Goal: Task Accomplishment & Management: Manage account settings

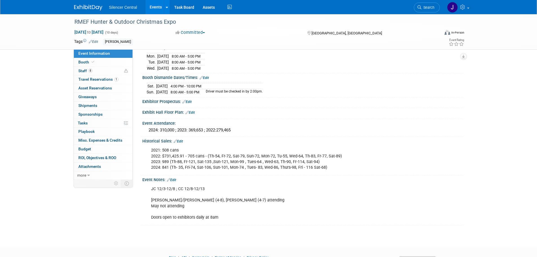
click at [88, 6] on img at bounding box center [88, 8] width 28 height 6
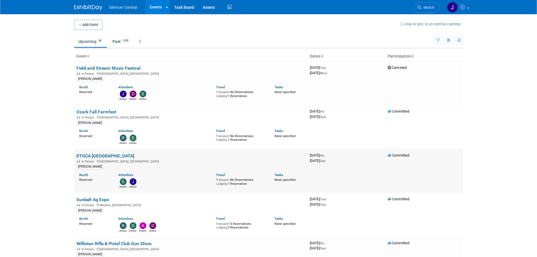
click at [98, 155] on link "DTGCA [GEOGRAPHIC_DATA]" at bounding box center [105, 155] width 58 height 5
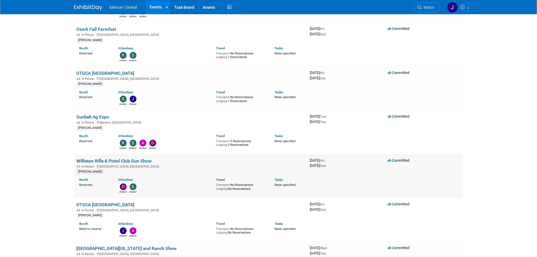
scroll to position [85, 0]
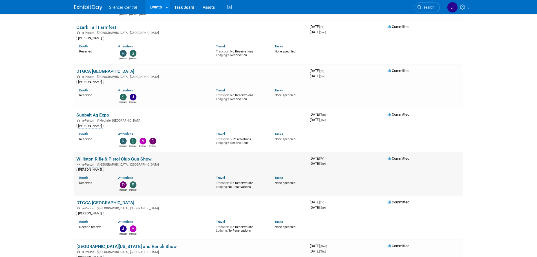
click at [133, 156] on link "Williston Rifle & Pistol Club Gun Show" at bounding box center [113, 158] width 75 height 5
click at [96, 200] on link "DTGCA [GEOGRAPHIC_DATA]" at bounding box center [105, 202] width 58 height 5
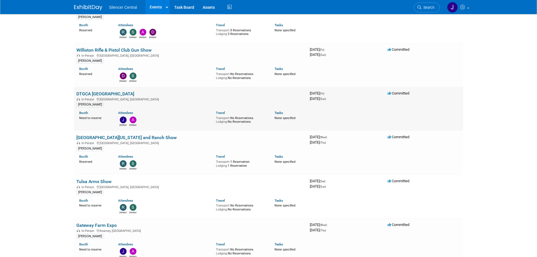
scroll to position [197, 0]
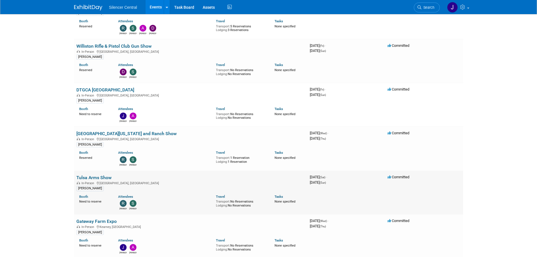
click at [89, 179] on link "Tulsa Arms Show" at bounding box center [93, 177] width 35 height 5
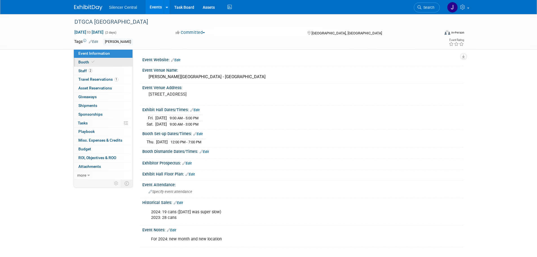
click at [104, 62] on link "Booth" at bounding box center [103, 62] width 59 height 8
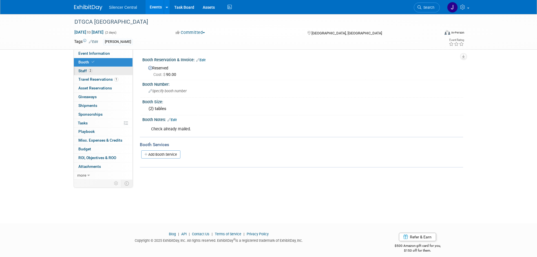
click at [107, 71] on link "2 Staff 2" at bounding box center [103, 71] width 59 height 8
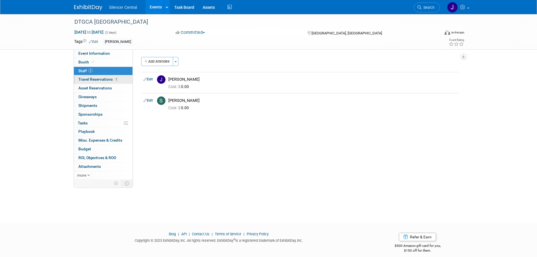
click at [106, 78] on span "Travel Reservations 1" at bounding box center [98, 79] width 40 height 5
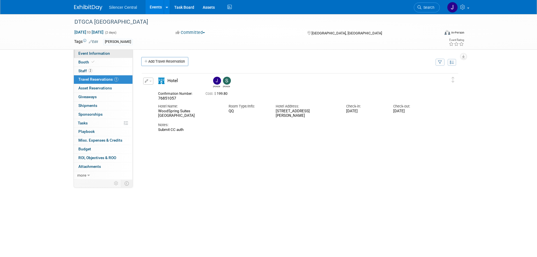
click at [103, 56] on link "Event Information" at bounding box center [103, 53] width 59 height 8
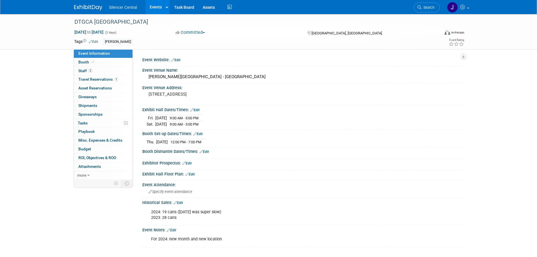
click at [103, 58] on link "Event Information" at bounding box center [103, 53] width 59 height 8
click at [104, 63] on link "Booth" at bounding box center [103, 62] width 59 height 8
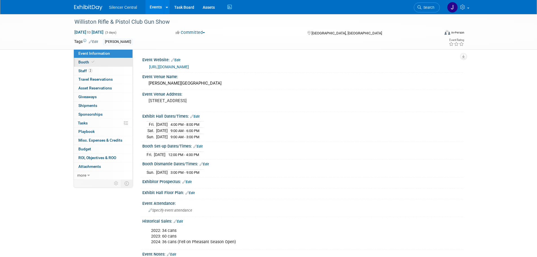
click at [101, 65] on link "Booth" at bounding box center [103, 62] width 59 height 8
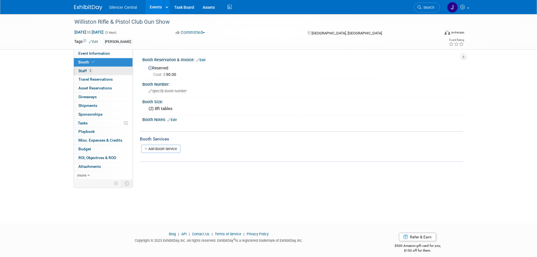
click at [104, 72] on link "2 Staff 2" at bounding box center [103, 71] width 59 height 8
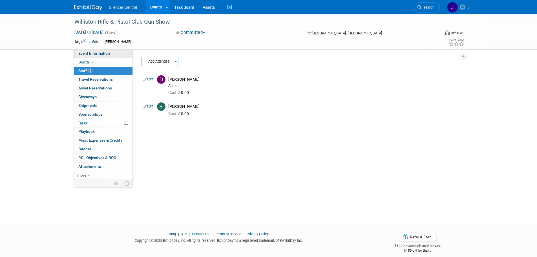
click at [104, 55] on span "Event Information" at bounding box center [94, 53] width 32 height 5
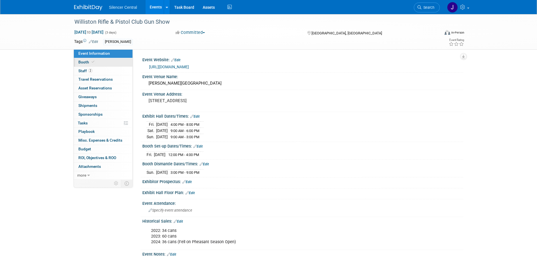
click at [95, 65] on link "Booth" at bounding box center [103, 62] width 59 height 8
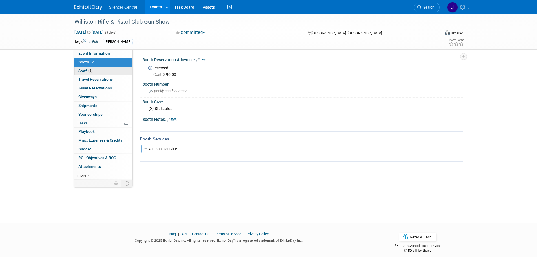
click at [101, 72] on link "2 Staff 2" at bounding box center [103, 71] width 59 height 8
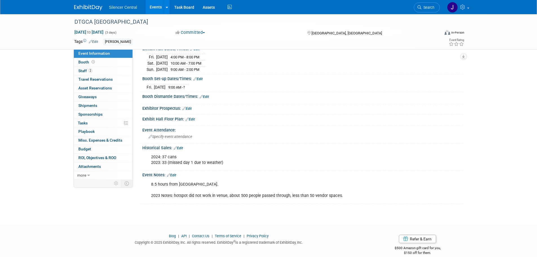
scroll to position [74, 0]
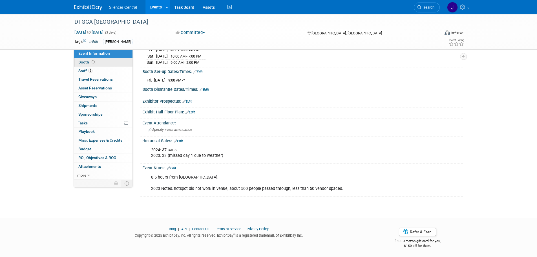
click at [92, 62] on icon at bounding box center [93, 61] width 3 height 3
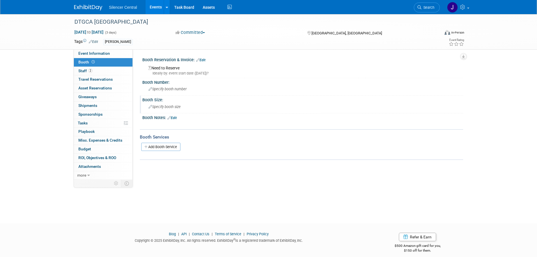
click at [171, 108] on span "Specify booth size" at bounding box center [165, 107] width 32 height 4
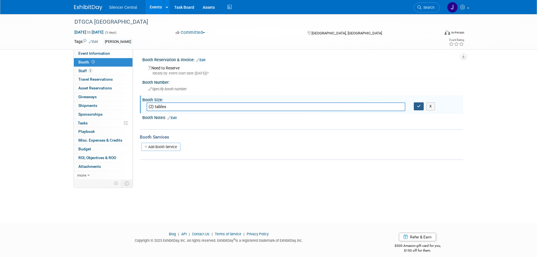
type input "(2) tables"
click at [418, 105] on icon "button" at bounding box center [419, 106] width 4 height 4
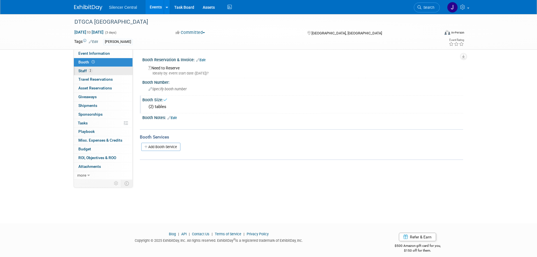
click at [118, 68] on link "2 Staff 2" at bounding box center [103, 71] width 59 height 8
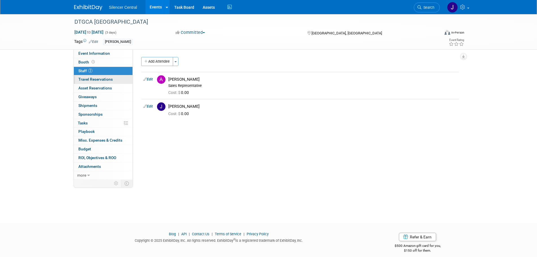
click at [111, 81] on span "Travel Reservations 0" at bounding box center [95, 79] width 34 height 5
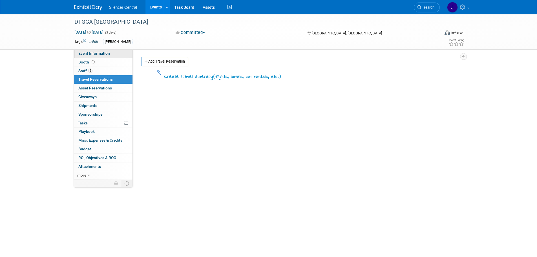
click at [113, 58] on link "Event Information" at bounding box center [103, 53] width 59 height 8
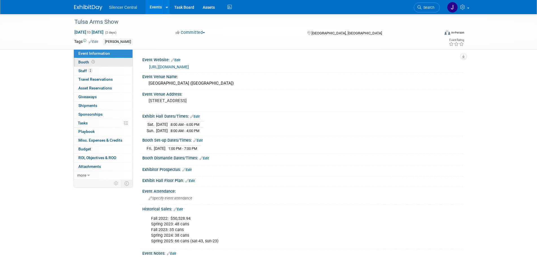
click at [106, 65] on link "Booth" at bounding box center [103, 62] width 59 height 8
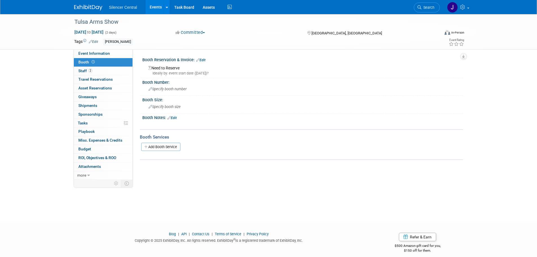
click at [256, 165] on div "Event Website: Edit https://www.tulsaarmsshow.com/homem.html Event Venue Name: …" at bounding box center [298, 114] width 331 height 130
click at [167, 93] on div "Specify booth number" at bounding box center [303, 89] width 313 height 9
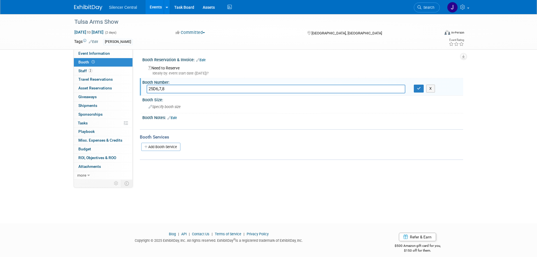
click at [156, 90] on input "25D6,7,8" at bounding box center [276, 89] width 259 height 9
type input "25D 6,7,8"
drag, startPoint x: 417, startPoint y: 89, endPoint x: 315, endPoint y: 100, distance: 102.4
click at [417, 89] on icon "button" at bounding box center [419, 89] width 4 height 4
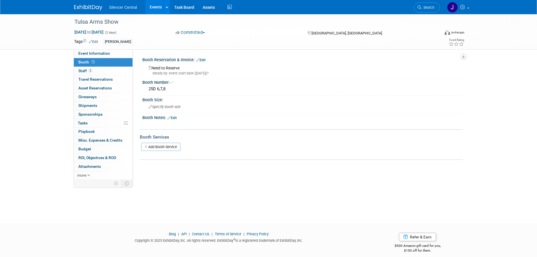
click at [202, 60] on link "Edit" at bounding box center [200, 60] width 9 height 4
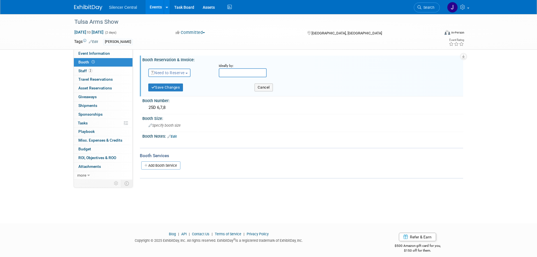
click at [179, 74] on span "Need to Reserve" at bounding box center [168, 73] width 34 height 5
click at [178, 89] on link "Reserved" at bounding box center [179, 90] width 60 height 8
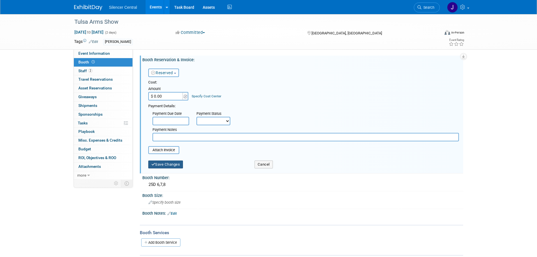
click at [170, 163] on button "Save Changes" at bounding box center [165, 165] width 35 height 8
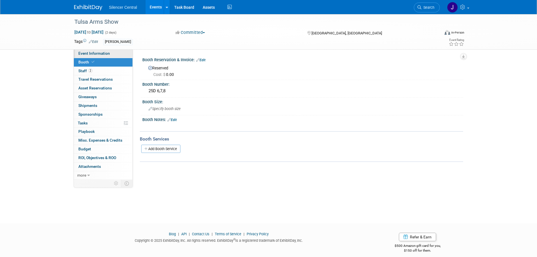
click at [102, 52] on span "Event Information" at bounding box center [94, 53] width 32 height 5
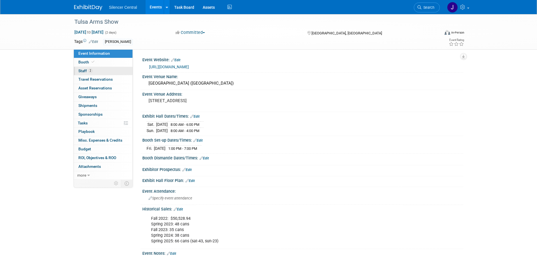
click at [104, 69] on link "2 Staff 2" at bounding box center [103, 71] width 59 height 8
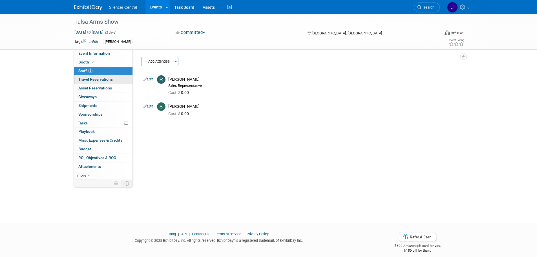
click at [104, 77] on span "Travel Reservations 0" at bounding box center [95, 79] width 34 height 5
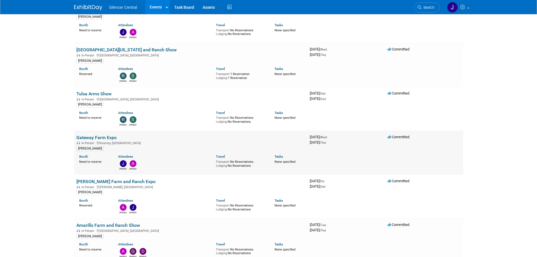
scroll to position [282, 0]
click at [107, 135] on link "Gateway Farm Expo" at bounding box center [96, 136] width 40 height 5
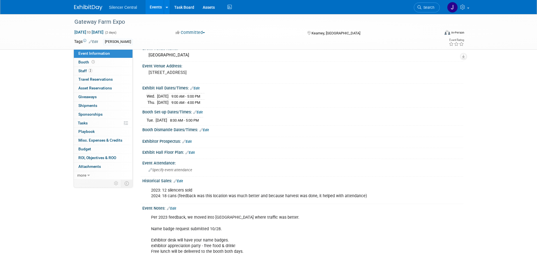
scroll to position [56, 0]
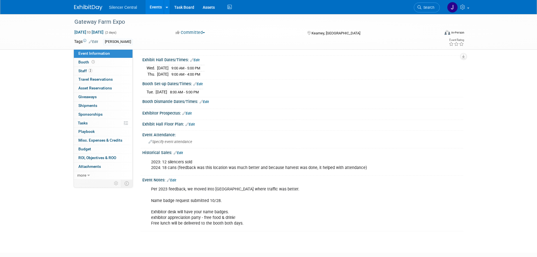
click at [174, 180] on link "Edit" at bounding box center [171, 180] width 9 height 4
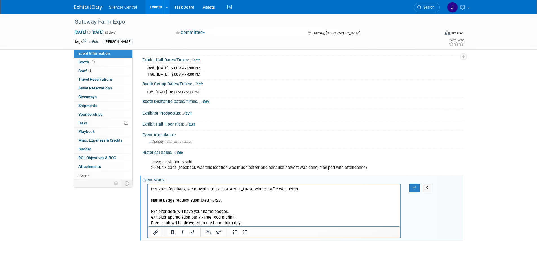
scroll to position [0, 0]
drag, startPoint x: 213, startPoint y: 206, endPoint x: 288, endPoint y: 380, distance: 189.5
click at [148, 196] on html "Per 2023 feedback, we moved into [GEOGRAPHIC_DATA] where traffic was better. Na…" at bounding box center [274, 205] width 253 height 42
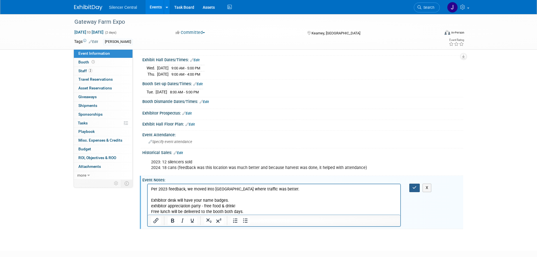
click at [415, 186] on icon "button" at bounding box center [415, 188] width 4 height 4
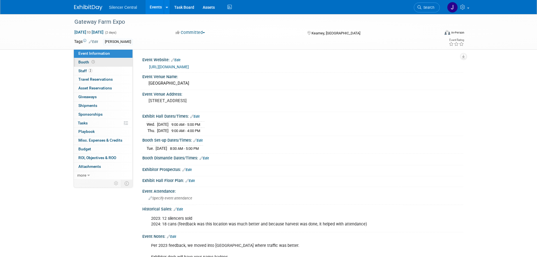
click at [108, 64] on link "Booth" at bounding box center [103, 62] width 59 height 8
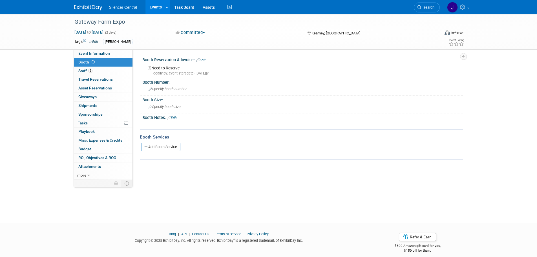
click at [202, 58] on link "Edit" at bounding box center [200, 60] width 9 height 4
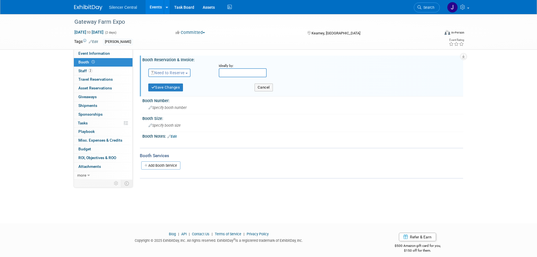
click at [178, 71] on span "Need to Reserve" at bounding box center [168, 73] width 34 height 5
click at [173, 87] on link "Reserved" at bounding box center [179, 90] width 60 height 8
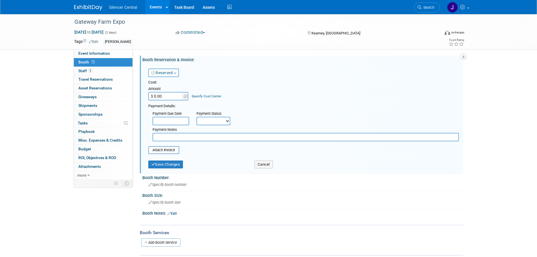
click at [168, 94] on input "$ 0.00" at bounding box center [165, 96] width 35 height 8
type input "$ 950.00"
click at [167, 163] on button "Save Changes" at bounding box center [165, 165] width 35 height 8
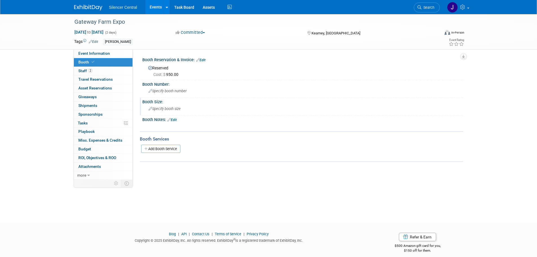
click at [161, 111] on div "Specify booth size" at bounding box center [303, 108] width 313 height 9
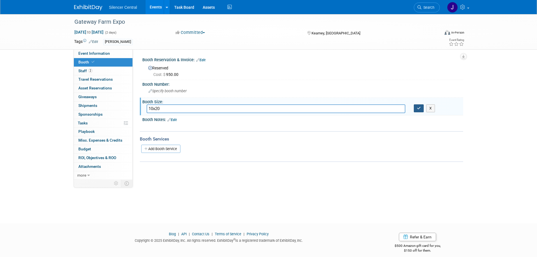
type input "10x20"
click at [421, 107] on icon "button" at bounding box center [419, 108] width 4 height 4
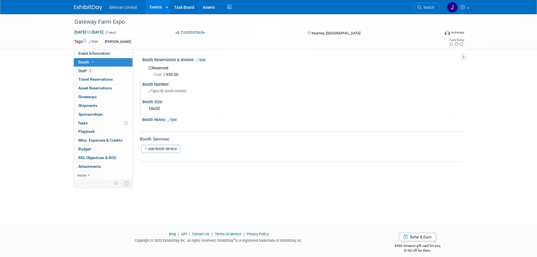
click at [166, 91] on span "Specify booth number" at bounding box center [168, 91] width 38 height 4
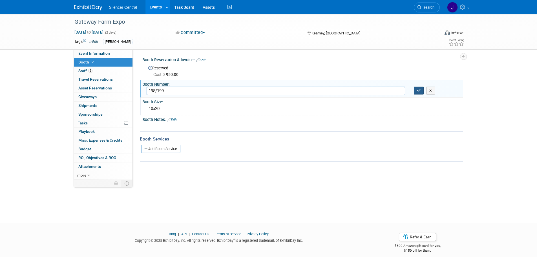
type input "198/199"
click at [421, 89] on icon "button" at bounding box center [419, 91] width 4 height 4
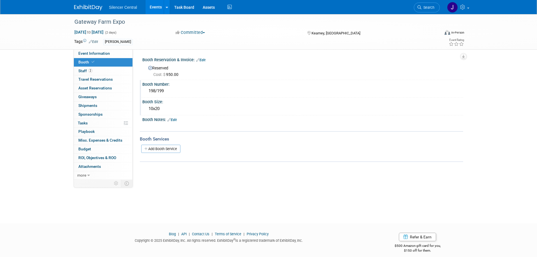
click at [174, 118] on link "Edit" at bounding box center [172, 120] width 9 height 4
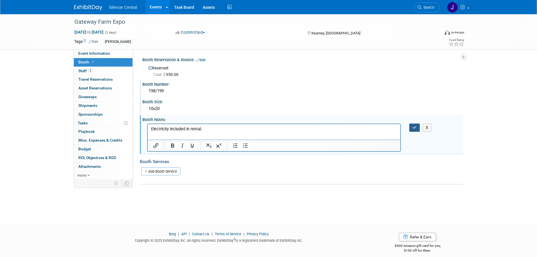
click at [410, 128] on button "button" at bounding box center [415, 128] width 10 height 8
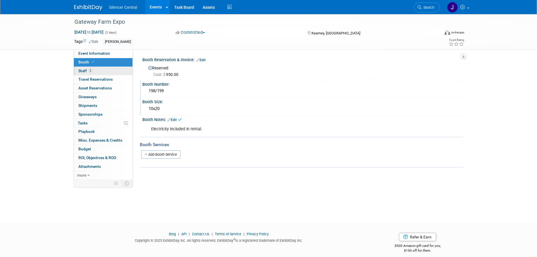
click at [113, 73] on link "2 Staff 2" at bounding box center [103, 71] width 59 height 8
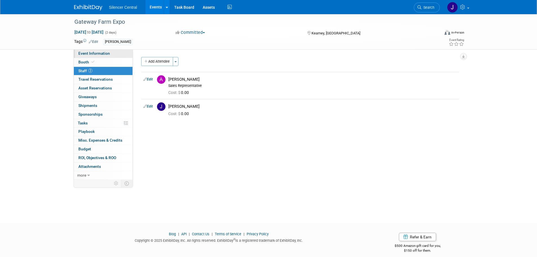
click at [106, 52] on span "Event Information" at bounding box center [94, 53] width 32 height 5
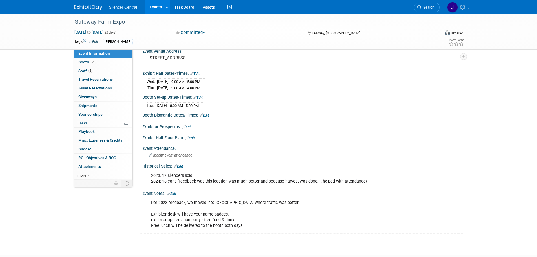
scroll to position [56, 0]
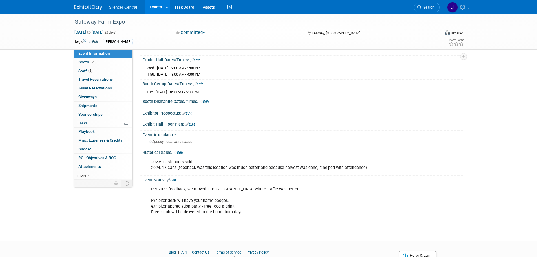
click at [86, 8] on img at bounding box center [88, 8] width 28 height 6
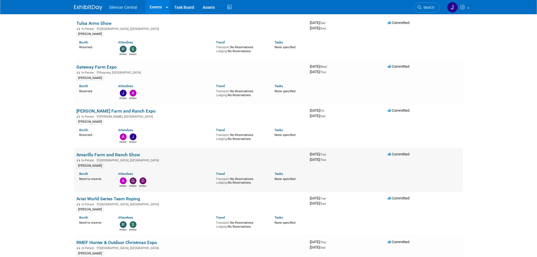
scroll to position [367, 0]
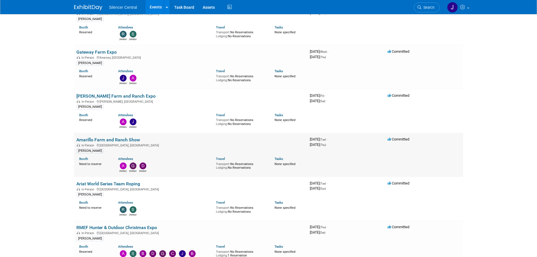
click at [116, 141] on link "Amarillo Farm and Ranch Show" at bounding box center [108, 139] width 64 height 5
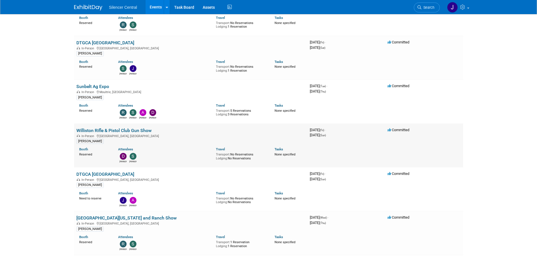
scroll to position [113, 0]
click at [143, 131] on link "Williston Rifle & Pistol Club Gun Show" at bounding box center [113, 130] width 75 height 5
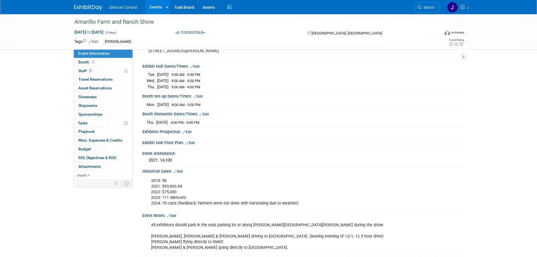
scroll to position [56, 0]
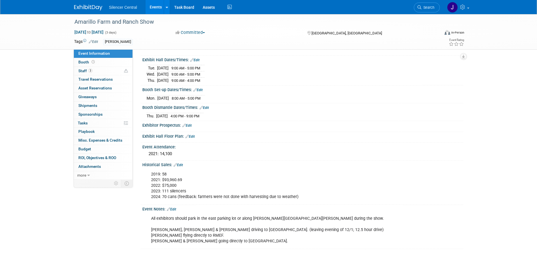
click at [176, 208] on link "Edit" at bounding box center [171, 209] width 9 height 4
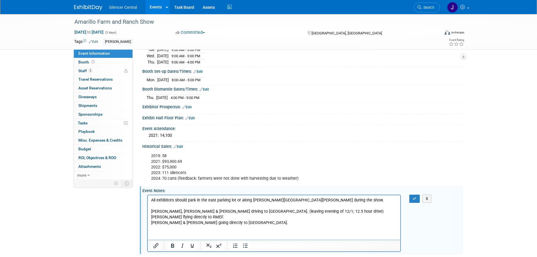
scroll to position [85, 0]
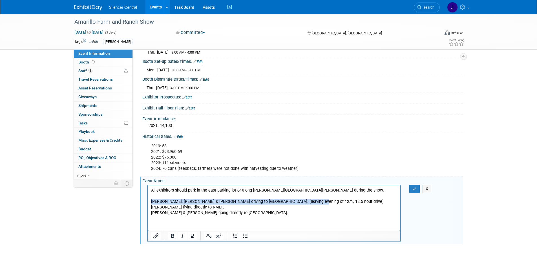
drag, startPoint x: 310, startPoint y: 200, endPoint x: 292, endPoint y: 383, distance: 183.6
click at [148, 199] on html "All exhibitors should park in the east parking lot or along Johnson & Grant Str…" at bounding box center [274, 200] width 253 height 30
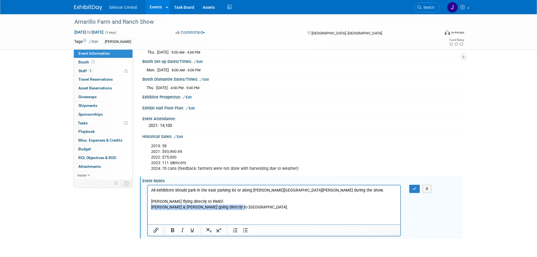
drag, startPoint x: 244, startPoint y: 205, endPoint x: 130, endPoint y: 205, distance: 114.0
click at [148, 205] on html "All exhibitors should park in the east parking lot or along Johnson & Grant Str…" at bounding box center [274, 197] width 253 height 25
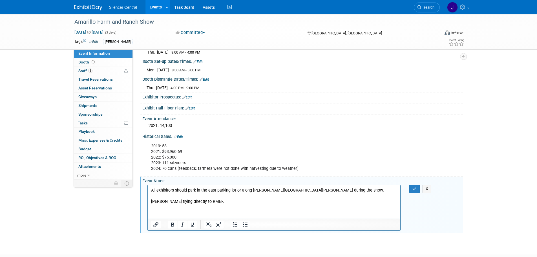
click at [160, 200] on p "All exhibitors should park in the east parking lot or along Johnson & Grant Str…" at bounding box center [274, 195] width 247 height 17
click at [420, 188] on button "button" at bounding box center [415, 189] width 10 height 8
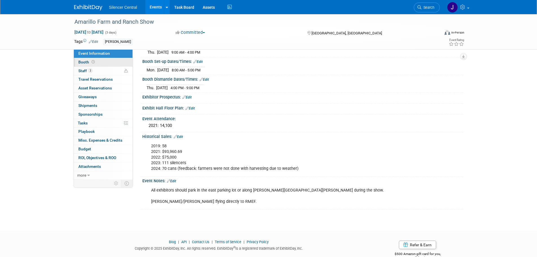
click at [92, 59] on link "Booth" at bounding box center [103, 62] width 59 height 8
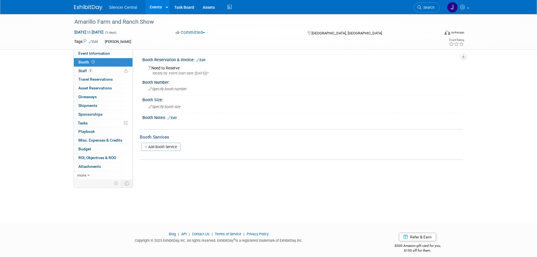
drag, startPoint x: 204, startPoint y: 61, endPoint x: 201, endPoint y: 63, distance: 3.4
click at [204, 61] on link "Edit" at bounding box center [200, 60] width 9 height 4
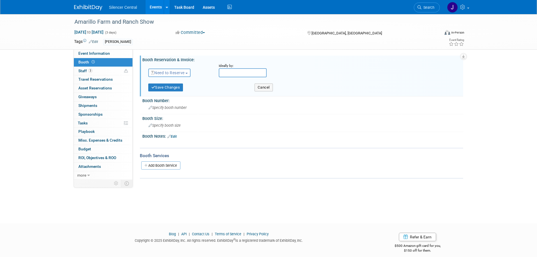
drag, startPoint x: 171, startPoint y: 72, endPoint x: 172, endPoint y: 77, distance: 4.5
click at [172, 72] on span "Need to Reserve" at bounding box center [168, 73] width 34 height 5
click at [170, 89] on link "Reserved" at bounding box center [179, 90] width 60 height 8
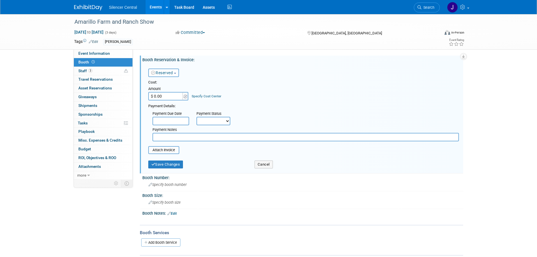
click at [167, 98] on input "$ 0.00" at bounding box center [165, 96] width 35 height 8
type input "$ 1,880.00"
click at [167, 168] on button "Save Changes" at bounding box center [165, 165] width 35 height 8
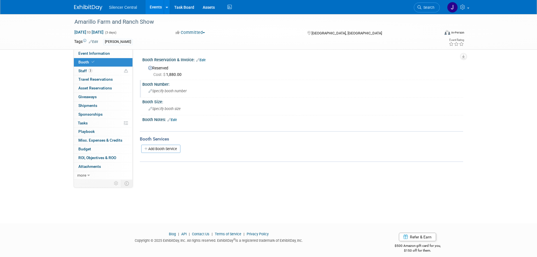
click at [166, 89] on span "Specify booth number" at bounding box center [168, 91] width 38 height 4
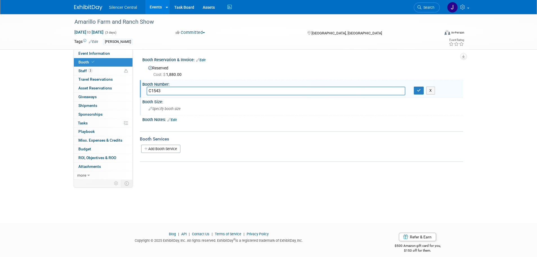
type input "C1543"
click at [166, 110] on span "Specify booth size" at bounding box center [165, 109] width 32 height 4
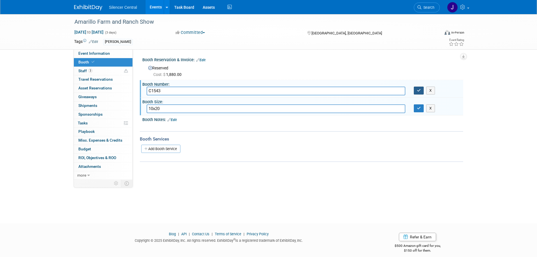
type input "10x20"
click at [418, 93] on button "button" at bounding box center [419, 91] width 10 height 8
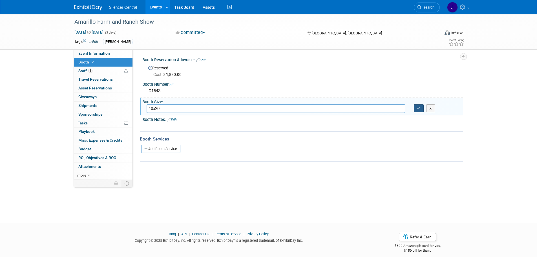
click at [419, 112] on button "button" at bounding box center [419, 108] width 10 height 8
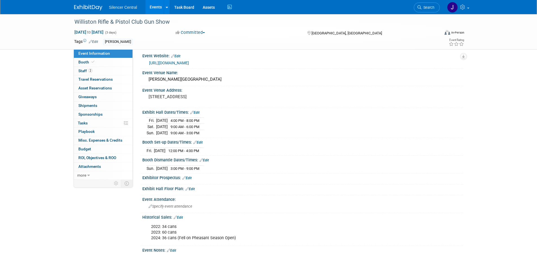
scroll to position [56, 0]
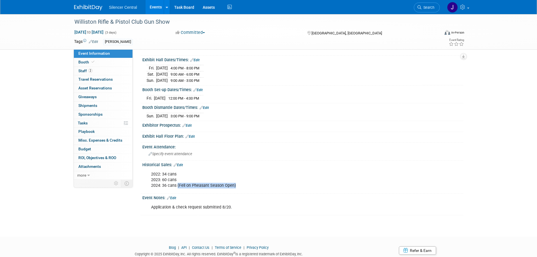
drag, startPoint x: 225, startPoint y: 186, endPoint x: 177, endPoint y: 185, distance: 48.3
click at [177, 185] on div "2022: 34 cans 2023: 60 cans 2024: 36 cans (Fell on Pheasant Season Open)" at bounding box center [274, 180] width 254 height 23
click at [210, 180] on div "2022: 34 cans 2023: 60 cans 2024: 36 cans (Fell on Pheasant Season Open)" at bounding box center [274, 180] width 254 height 23
drag, startPoint x: 231, startPoint y: 185, endPoint x: 169, endPoint y: 177, distance: 62.9
click at [152, 172] on div "2022: 34 cans 2023: 60 cans 2024: 36 cans (Fell on Pheasant Season Open)" at bounding box center [274, 180] width 254 height 23
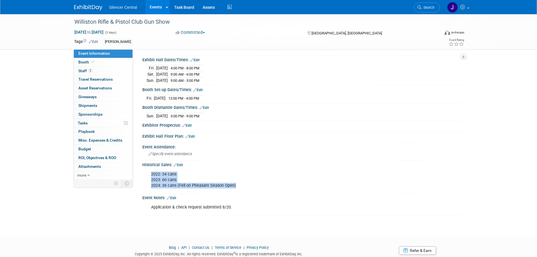
click at [226, 189] on div "2022: 34 cans 2023: 60 cans 2024: 36 cans (Fell on Pheasant Season Open)" at bounding box center [274, 180] width 254 height 23
click at [110, 69] on link "2 Staff 2" at bounding box center [103, 71] width 59 height 8
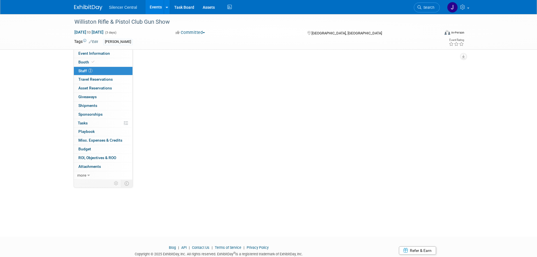
scroll to position [0, 0]
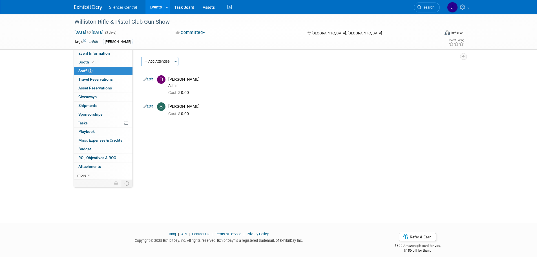
click at [87, 5] on link at bounding box center [91, 5] width 35 height 5
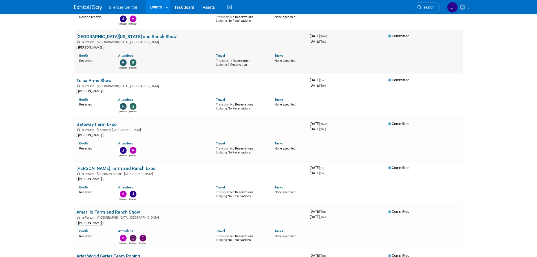
scroll to position [367, 0]
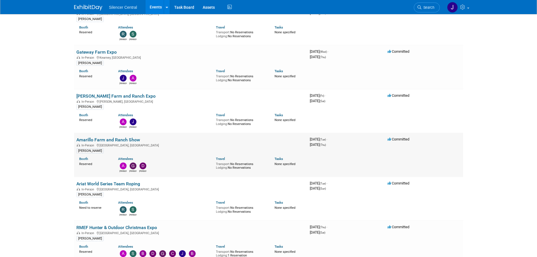
click at [118, 139] on link "Amarillo Farm and Ranch Show" at bounding box center [108, 139] width 64 height 5
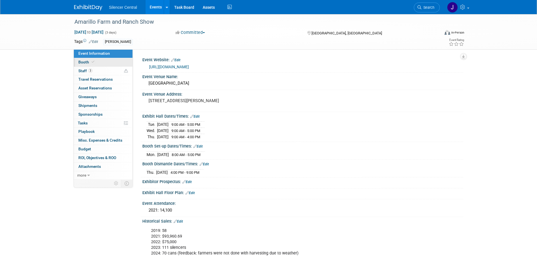
click at [94, 60] on span at bounding box center [93, 62] width 5 height 4
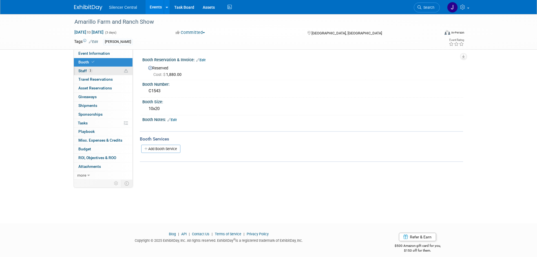
click at [111, 69] on link "3 Staff 3" at bounding box center [103, 71] width 59 height 8
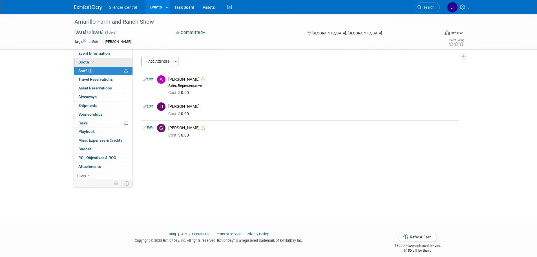
click at [107, 64] on link "Booth" at bounding box center [103, 62] width 59 height 8
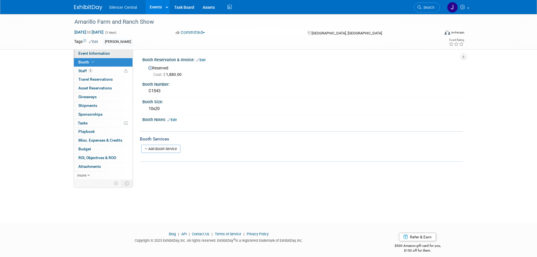
click at [106, 54] on span "Event Information" at bounding box center [94, 53] width 32 height 5
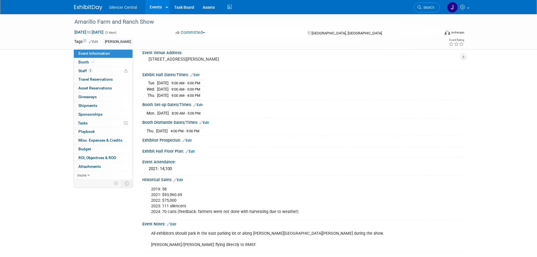
scroll to position [56, 0]
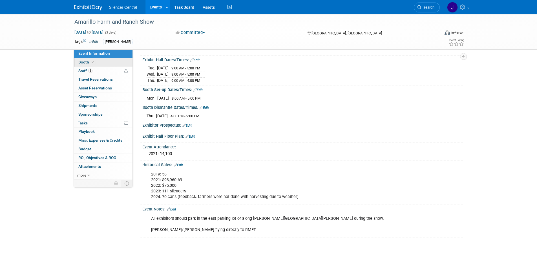
click at [104, 63] on link "Booth" at bounding box center [103, 62] width 59 height 8
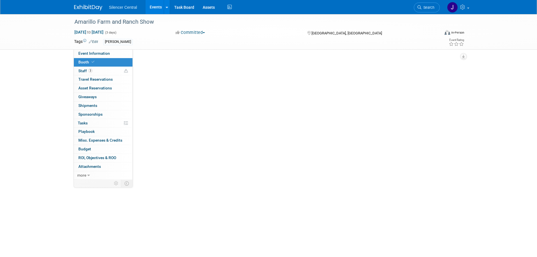
scroll to position [0, 0]
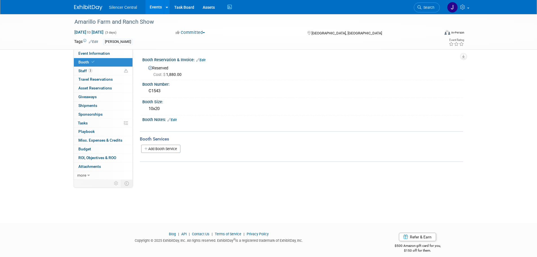
click at [84, 8] on img at bounding box center [88, 8] width 28 height 6
